Goal: Task Accomplishment & Management: Use online tool/utility

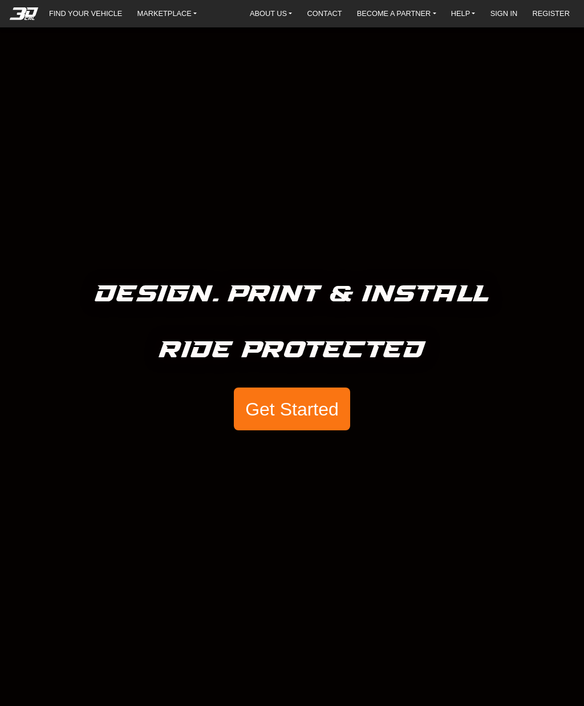
click at [337, 421] on button "Get Started" at bounding box center [292, 408] width 116 height 43
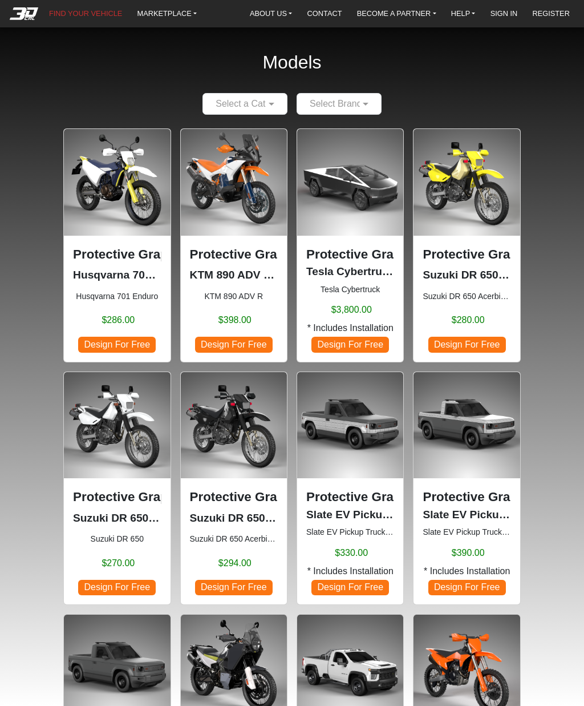
click at [320, 104] on div at bounding box center [339, 103] width 84 height 14
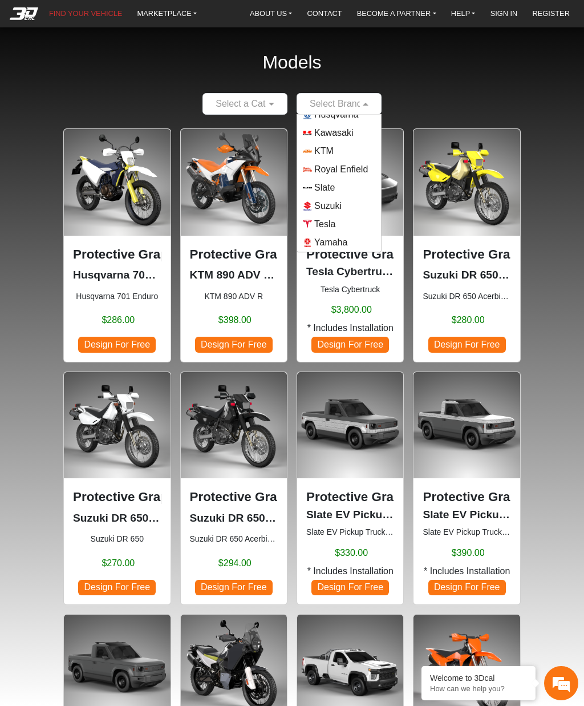
scroll to position [100, 0]
click at [345, 240] on span "Yamaha" at bounding box center [330, 243] width 33 height 14
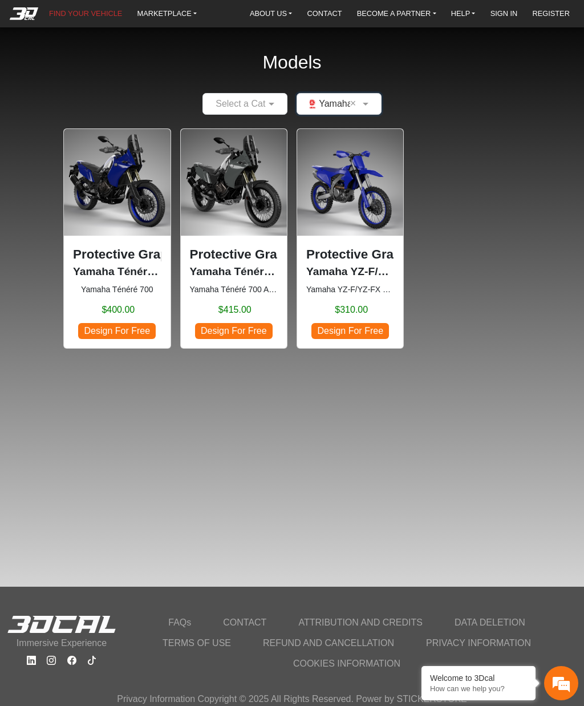
click at [214, 258] on p "Protective Graphic Kit" at bounding box center [234, 254] width 88 height 19
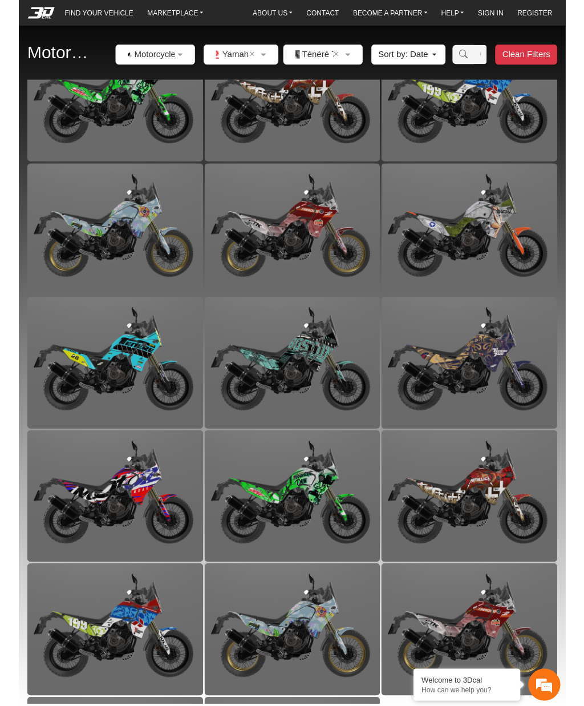
scroll to position [357, 0]
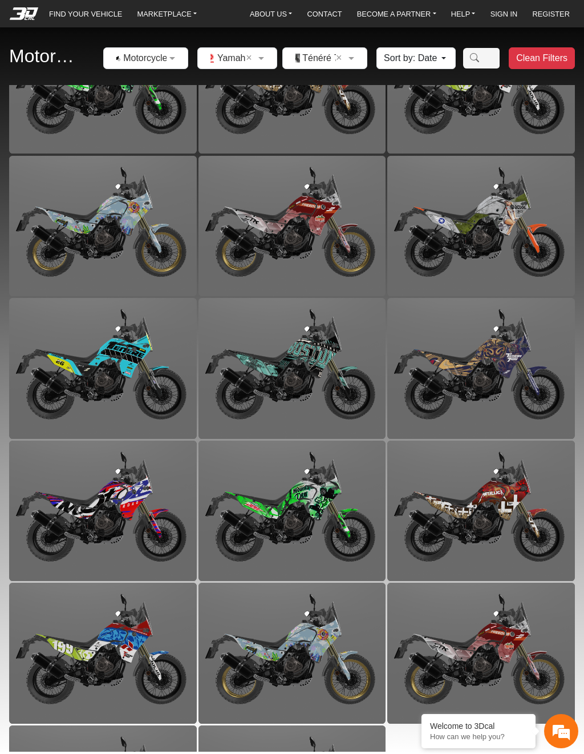
click at [91, 365] on img at bounding box center [103, 368] width 188 height 140
